Goal: Information Seeking & Learning: Understand process/instructions

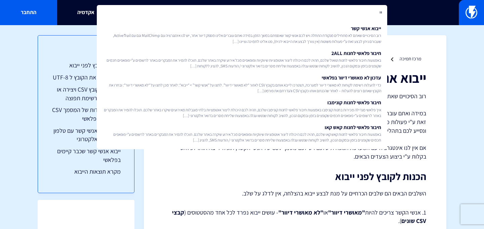
type input "י"
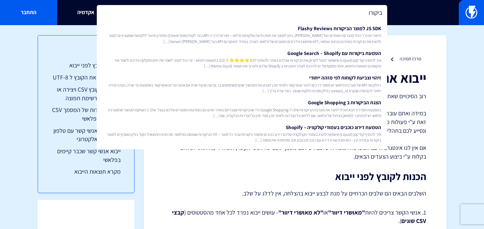
type input "ביקורות"
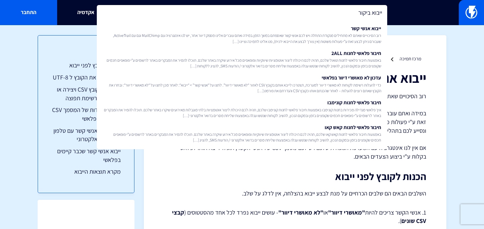
type input "ייבוא ביקורו"
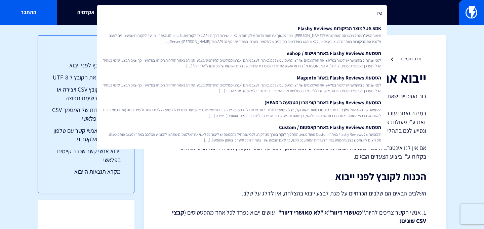
type input "r"
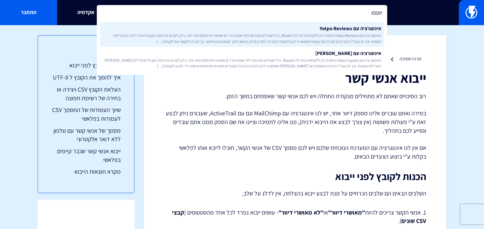
type input "יוטפו"
click at [267, 42] on span "האינטגרציה עם Yotpo Reviews נתמכת רק ללקוחות בחבילת Master. ככל שעולים עם החביל…" at bounding box center [242, 38] width 278 height 11
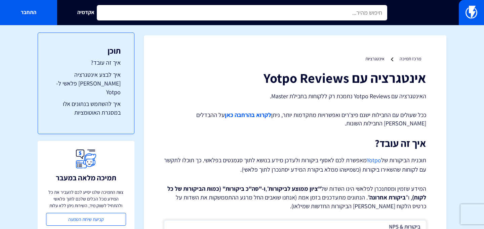
click at [224, 13] on input "text" at bounding box center [242, 12] width 290 height 15
type input "h"
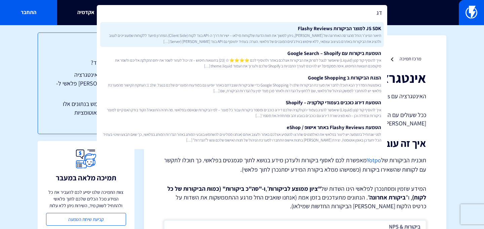
type input "ד"
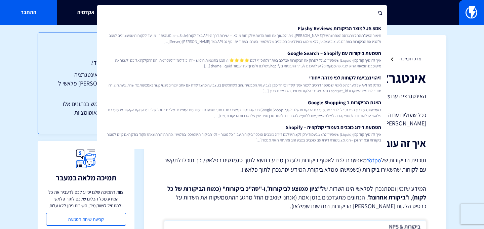
type input "ב"
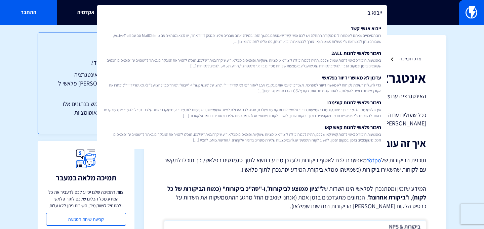
type input "ייבוא בי"
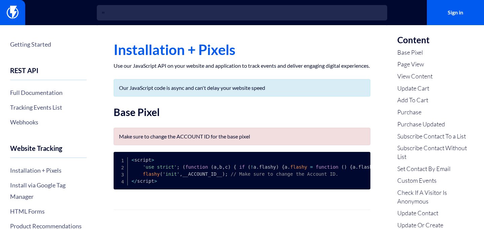
scroll to position [2179, 0]
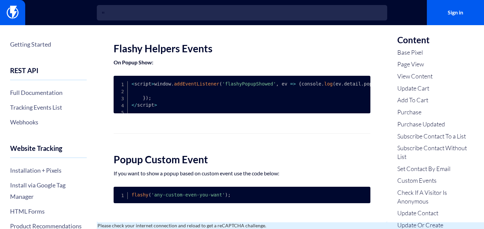
type input "י"
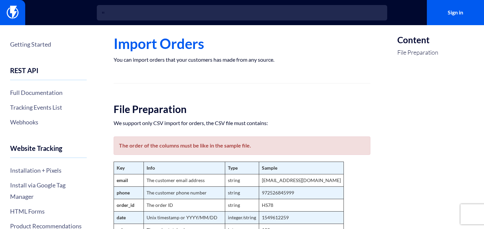
type input "י"
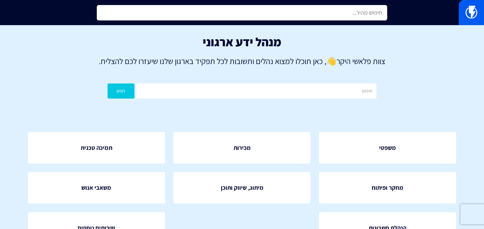
click at [239, 18] on input "text" at bounding box center [242, 12] width 290 height 15
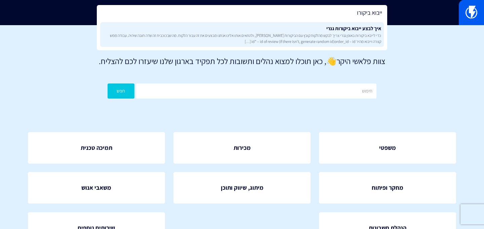
type input "ייבוא ביקורו"
click at [294, 34] on span "כדי לייבא ביקורות באופן גנרי צריך לבקש מהלקוח קובץ עם הביקורות [PERSON_NAME], ו…" at bounding box center [242, 38] width 278 height 11
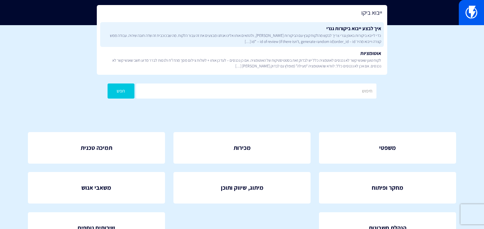
type input "ייבוא ביקו"
click at [196, 27] on link "איך לבצע ייבוא ביקורות גנרי כדי לייבא ביקורות באופן גנרי צריך לבקש מהלקוח קובץ …" at bounding box center [241, 34] width 283 height 25
